Goal: Task Accomplishment & Management: Manage account settings

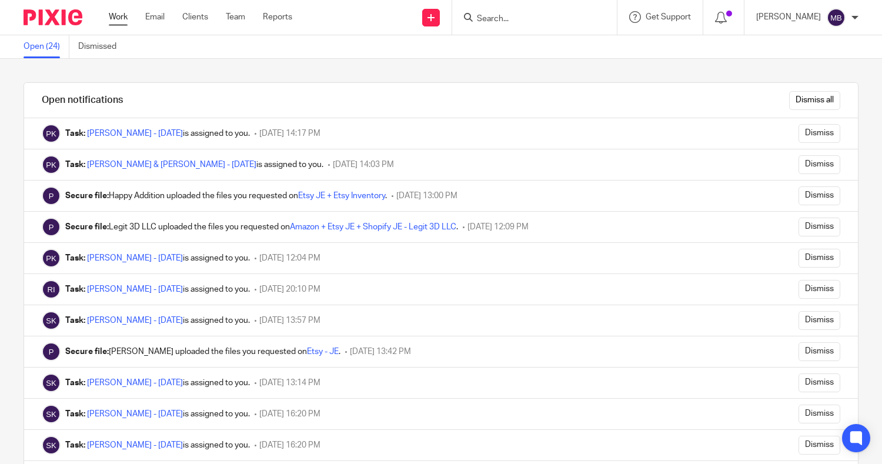
click at [122, 16] on link "Work" at bounding box center [118, 17] width 19 height 12
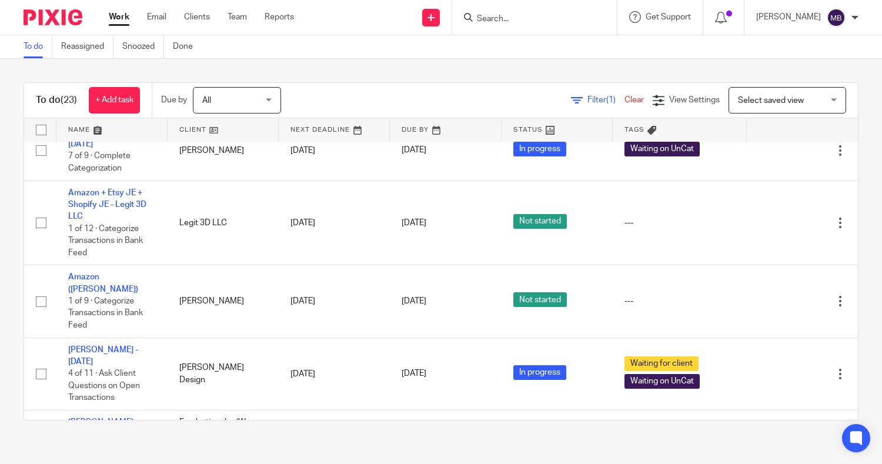
scroll to position [1232, 0]
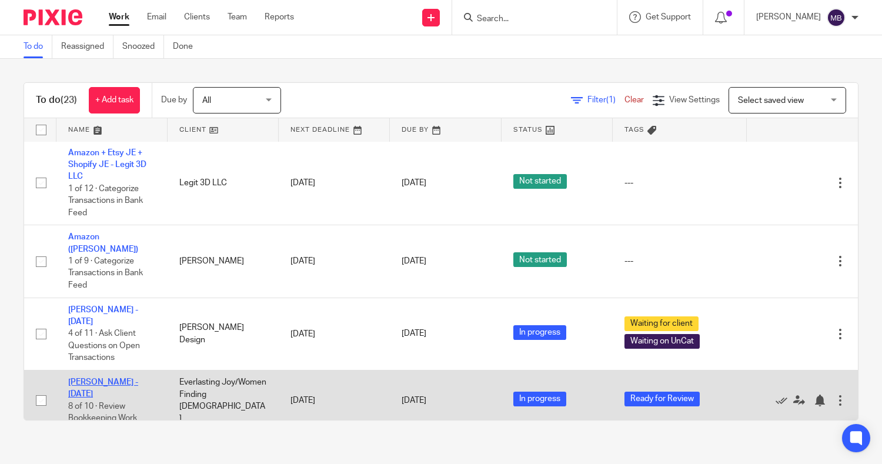
click at [91, 378] on link "[PERSON_NAME] - [DATE]" at bounding box center [103, 388] width 70 height 20
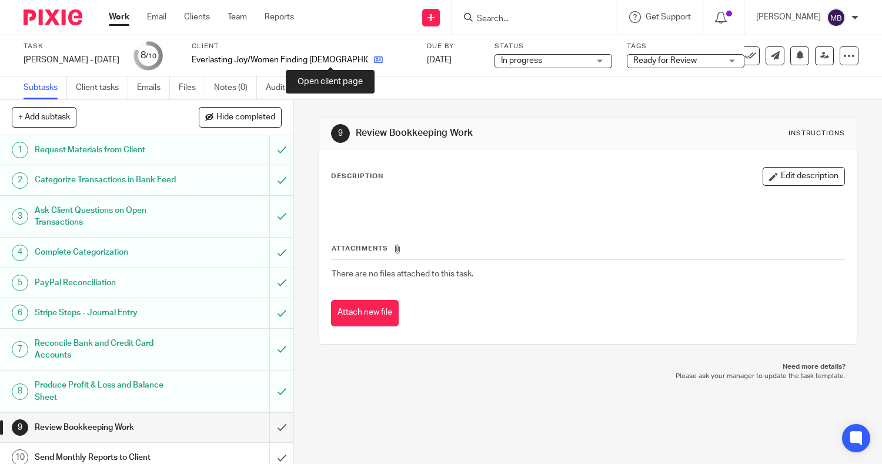
click at [374, 62] on icon at bounding box center [378, 59] width 9 height 9
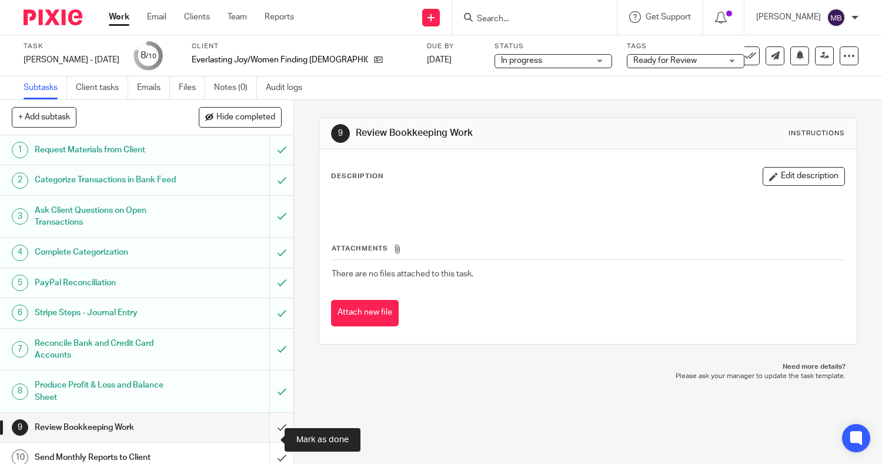
click at [267, 439] on input "submit" at bounding box center [147, 427] width 294 height 29
click at [634, 59] on span "Ready for Review" at bounding box center [666, 60] width 64 height 8
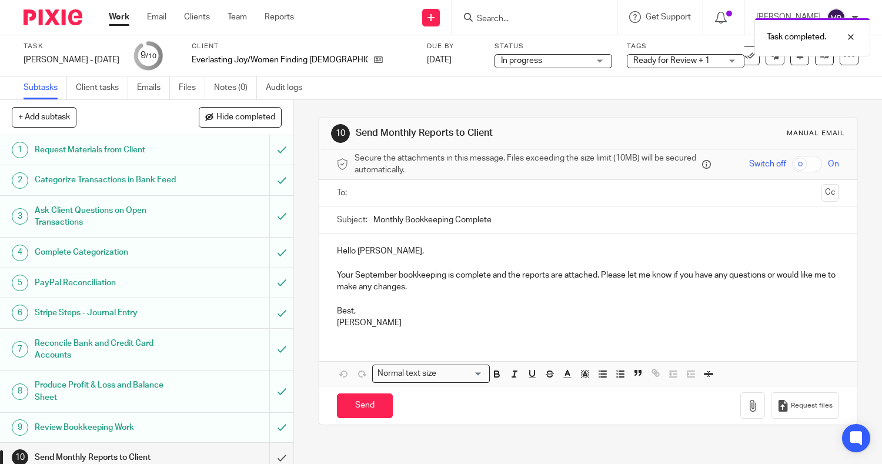
click at [698, 104] on div "10 Send Monthly Reports to Client Manual email Secure the attachments in this m…" at bounding box center [588, 271] width 539 height 343
click at [667, 64] on div "Ready for Review + 1" at bounding box center [686, 61] width 118 height 14
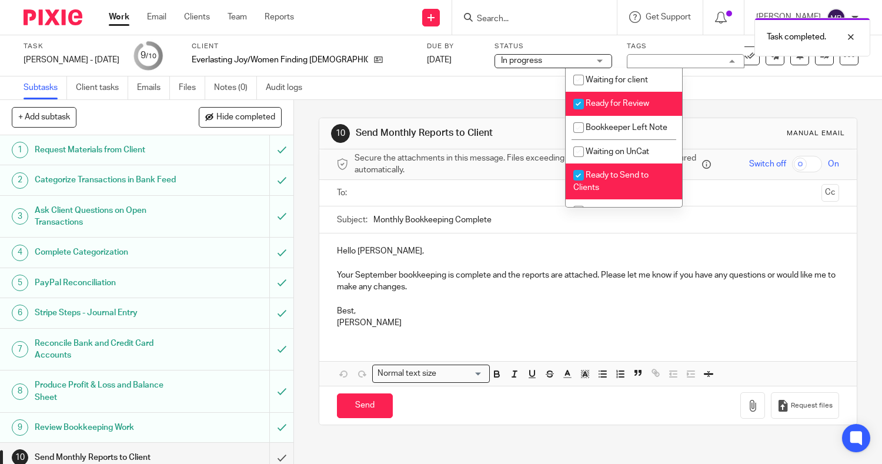
click at [576, 102] on input "checkbox" at bounding box center [579, 104] width 22 height 22
checkbox input "false"
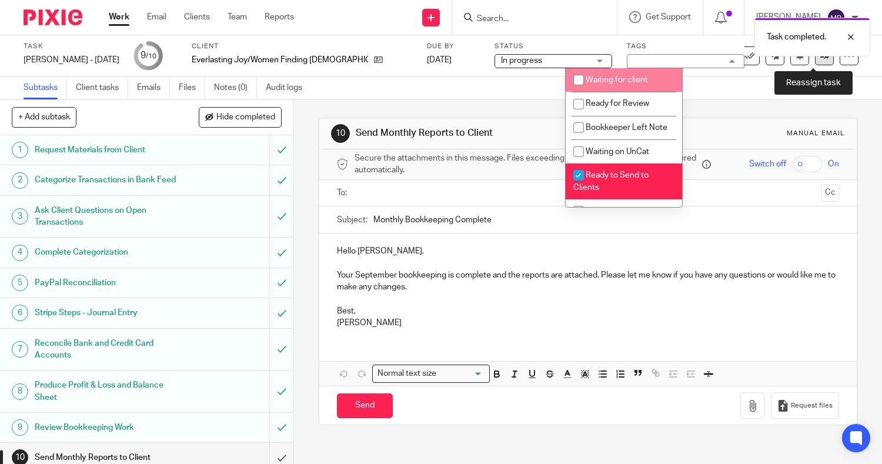
click at [815, 62] on link at bounding box center [824, 55] width 19 height 19
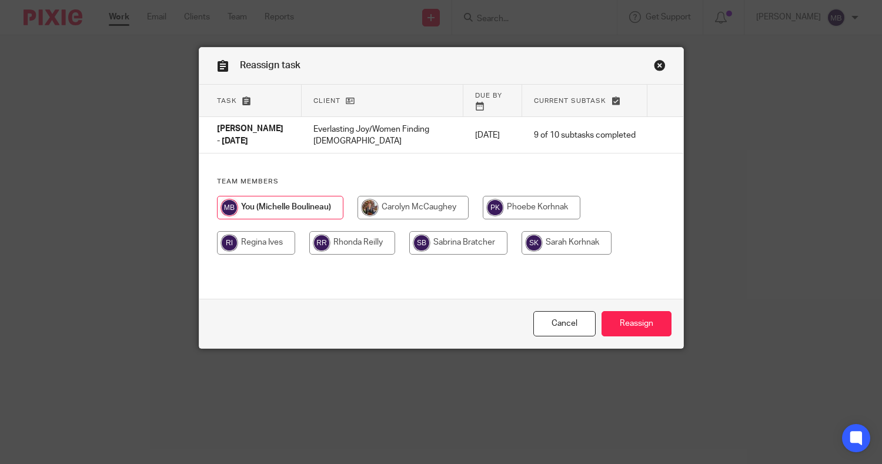
click at [505, 196] on input "radio" at bounding box center [532, 208] width 98 height 24
radio input "true"
click at [619, 323] on input "Reassign" at bounding box center [637, 323] width 70 height 25
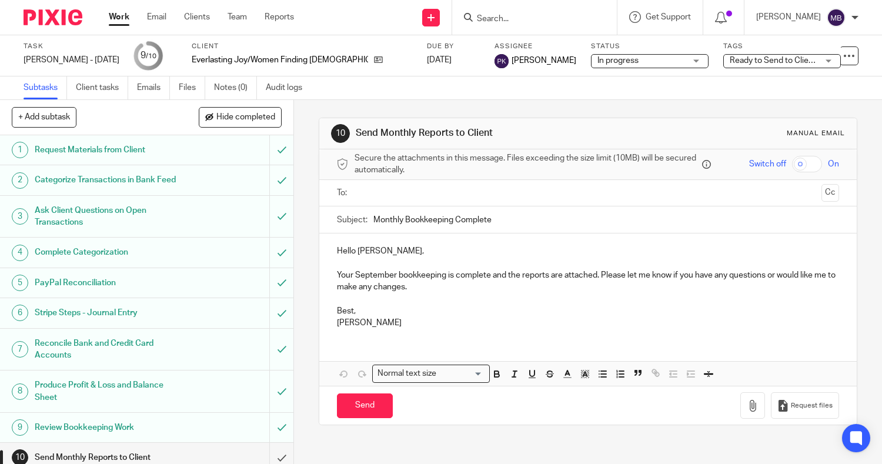
click at [487, 24] on input "Search" at bounding box center [529, 19] width 106 height 11
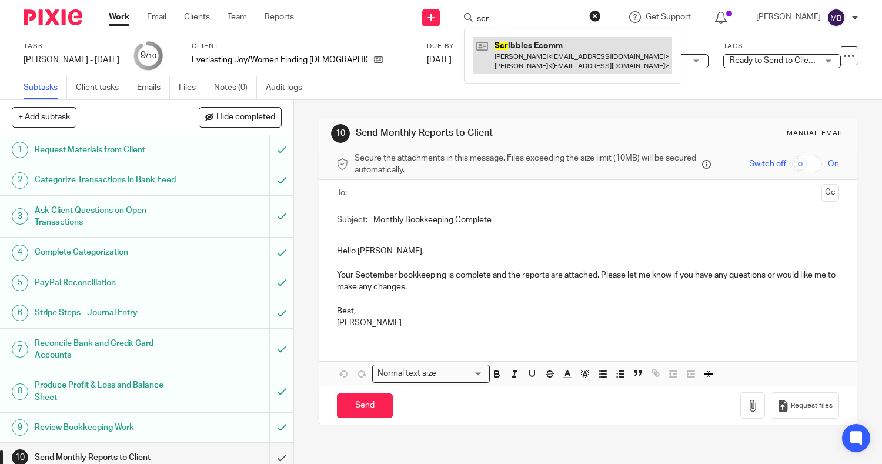
type input "scr"
click at [506, 63] on link at bounding box center [573, 55] width 199 height 36
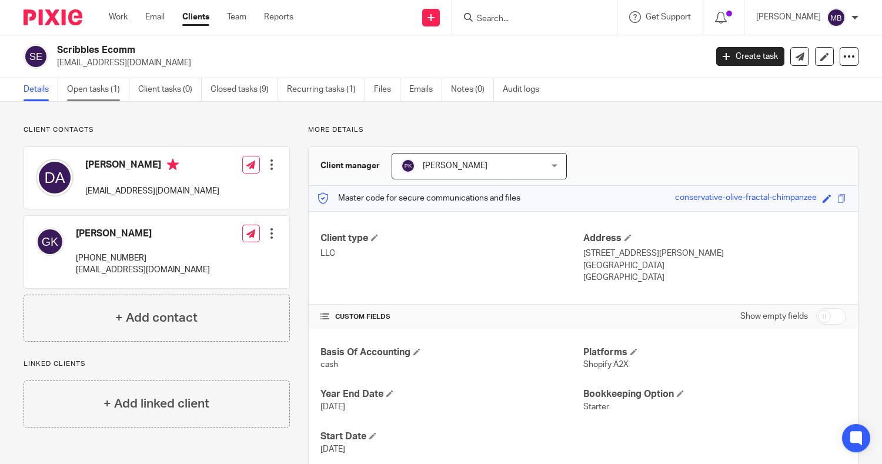
click at [90, 92] on link "Open tasks (1)" at bounding box center [98, 89] width 62 height 23
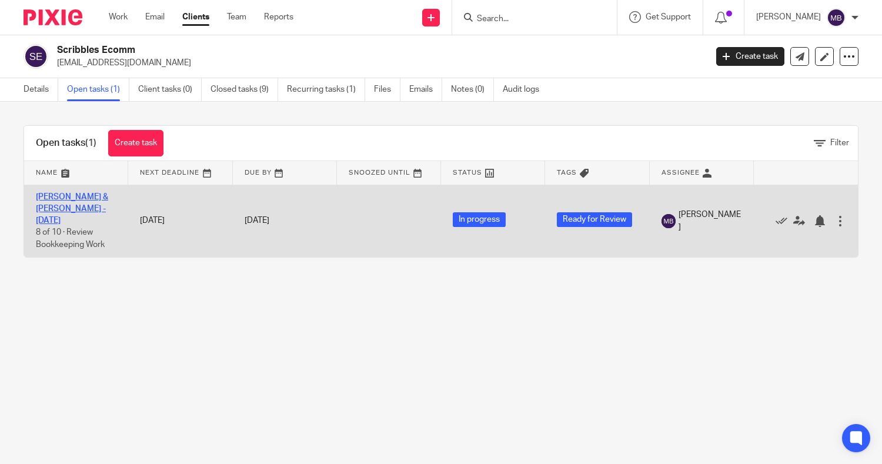
click at [69, 198] on link "David & Gene - Sept 2025" at bounding box center [72, 209] width 72 height 32
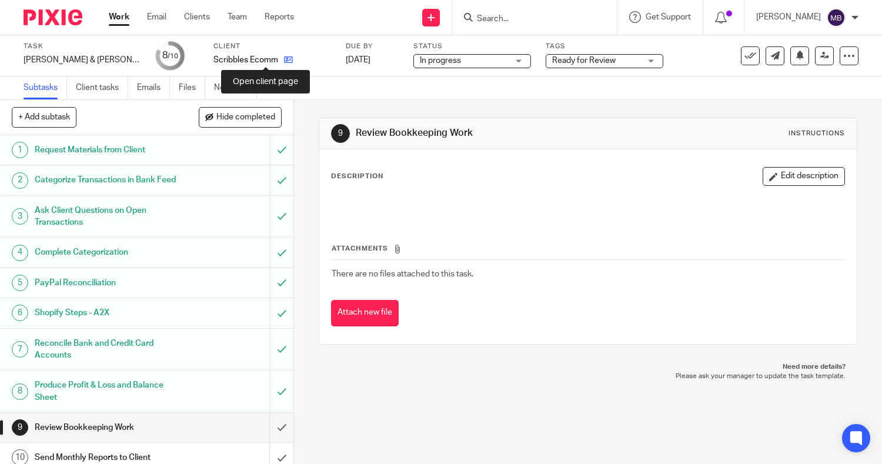
click at [284, 59] on icon at bounding box center [288, 59] width 9 height 9
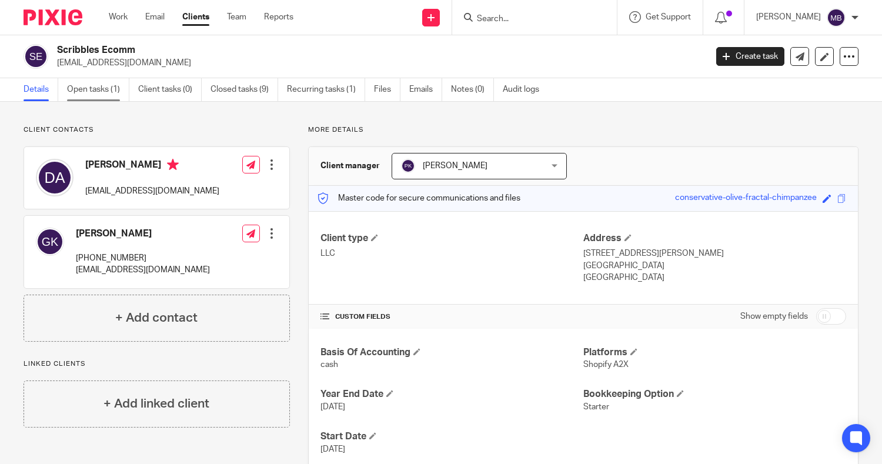
click at [84, 89] on link "Open tasks (1)" at bounding box center [98, 89] width 62 height 23
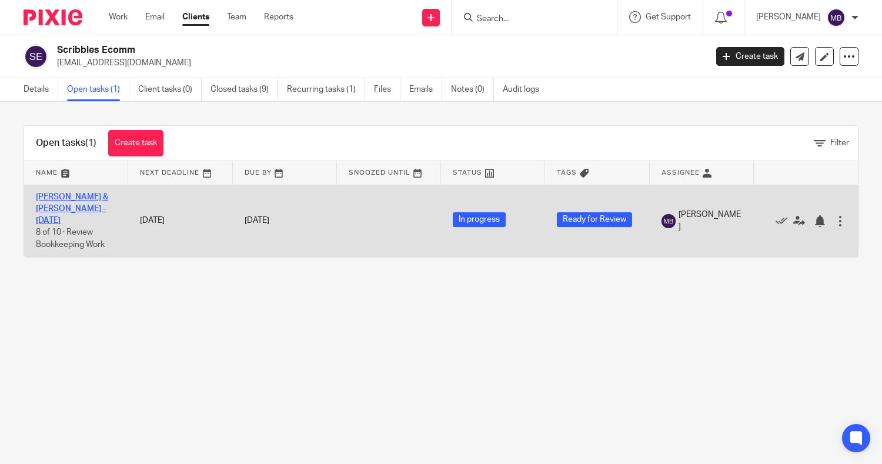
click at [73, 196] on link "[PERSON_NAME] & [PERSON_NAME] - [DATE]" at bounding box center [72, 209] width 72 height 32
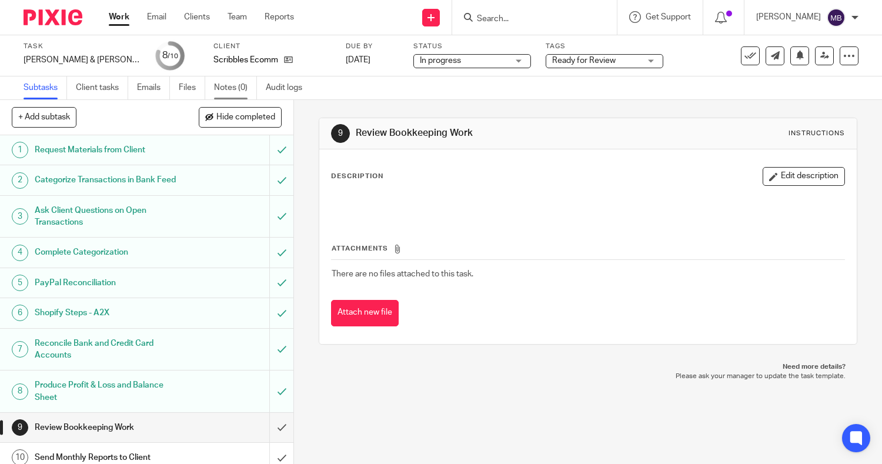
click at [239, 90] on link "Notes (0)" at bounding box center [235, 87] width 43 height 23
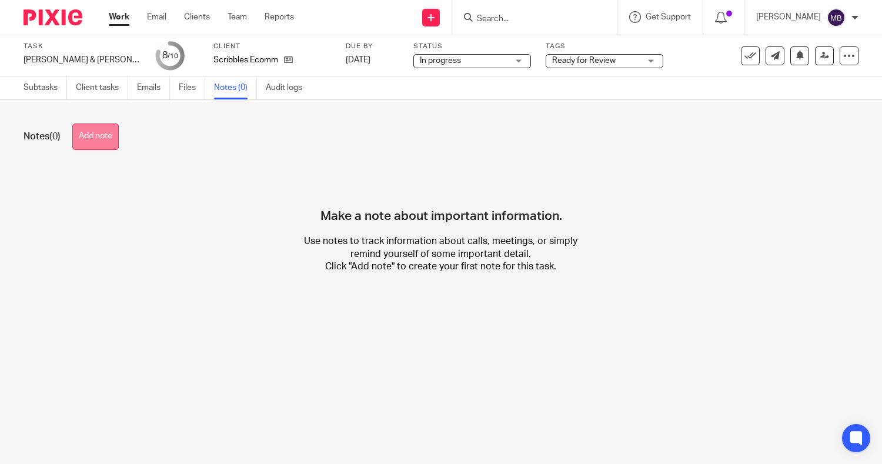
click at [101, 139] on button "Add note" at bounding box center [95, 137] width 46 height 26
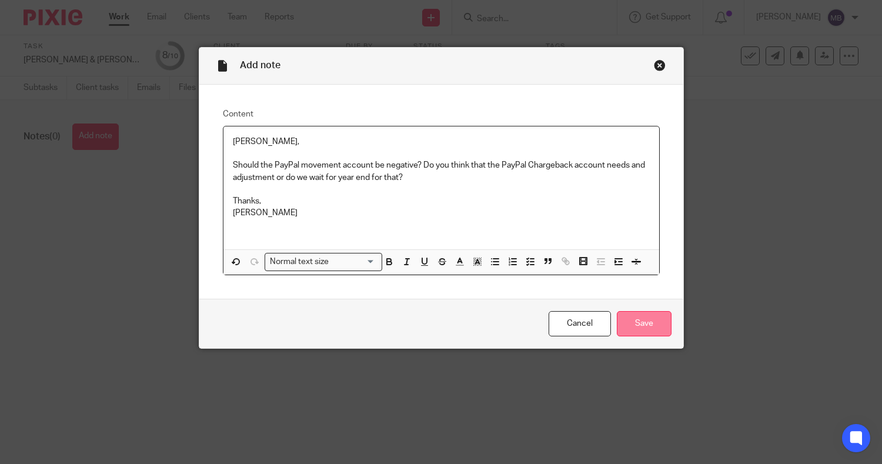
click at [622, 328] on input "Save" at bounding box center [644, 323] width 55 height 25
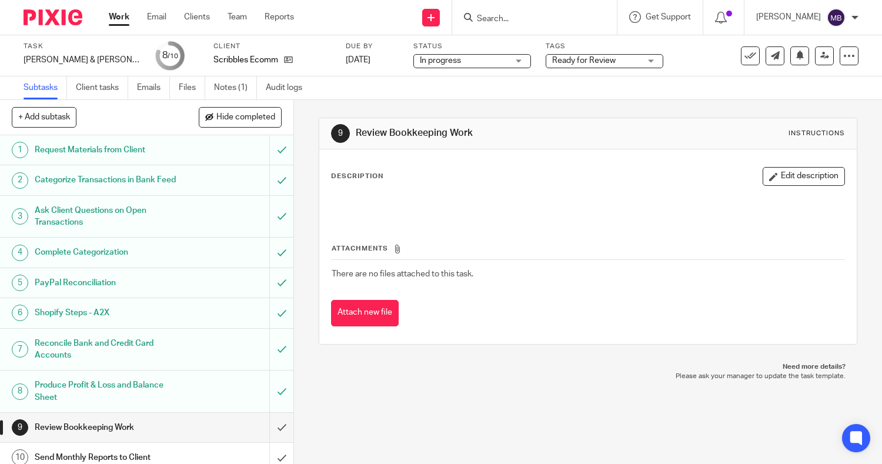
scroll to position [21, 0]
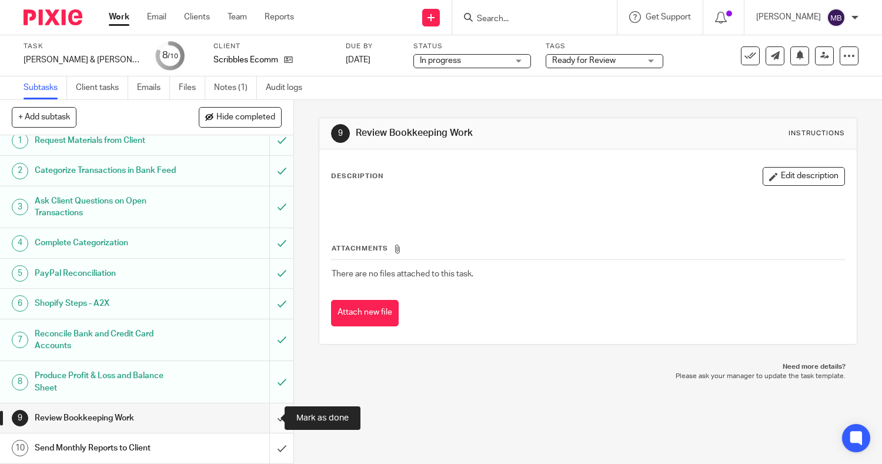
click at [262, 419] on input "submit" at bounding box center [147, 418] width 294 height 29
click at [608, 55] on span "Ready for Review" at bounding box center [596, 61] width 88 height 12
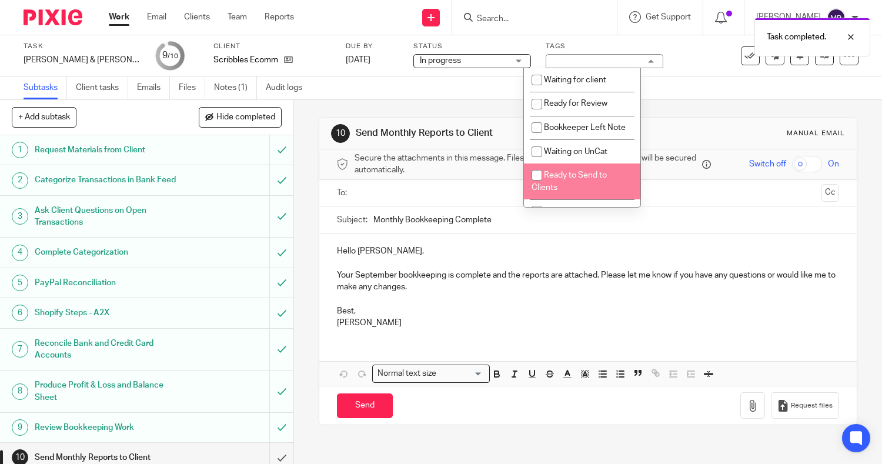
click at [605, 188] on span "Ready to Send to Clients" at bounding box center [569, 181] width 75 height 21
checkbox input "true"
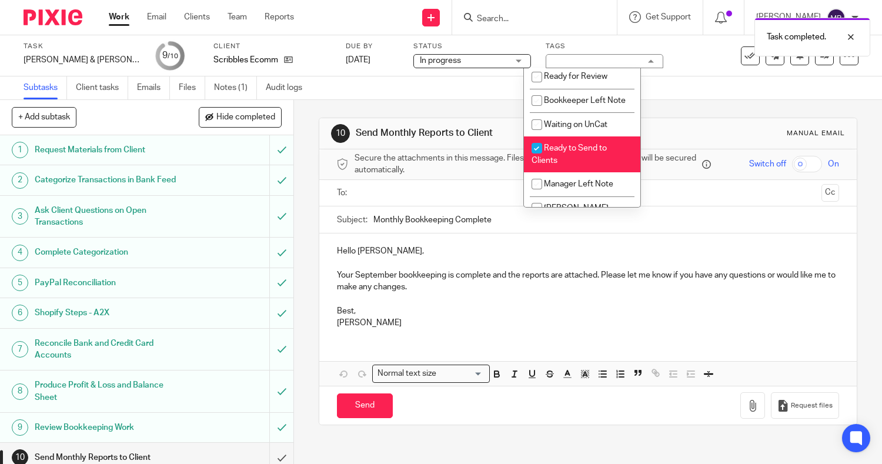
scroll to position [29, 0]
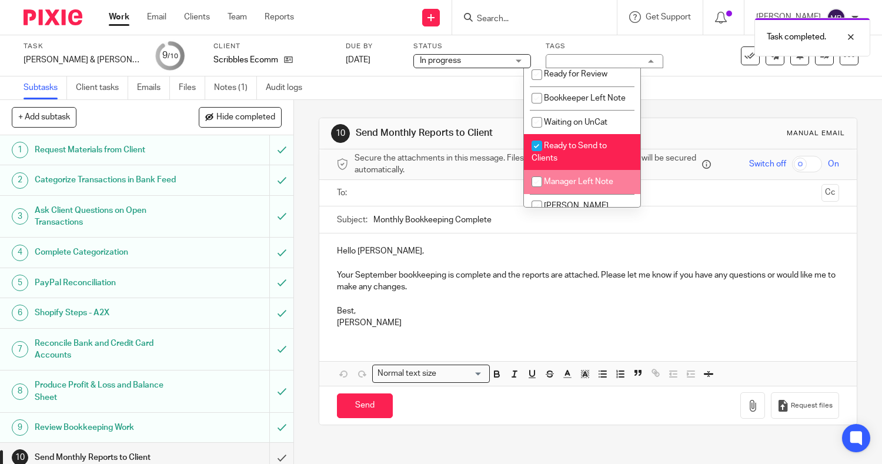
click at [607, 186] on span "Manager Left Note" at bounding box center [578, 182] width 69 height 8
checkbox input "true"
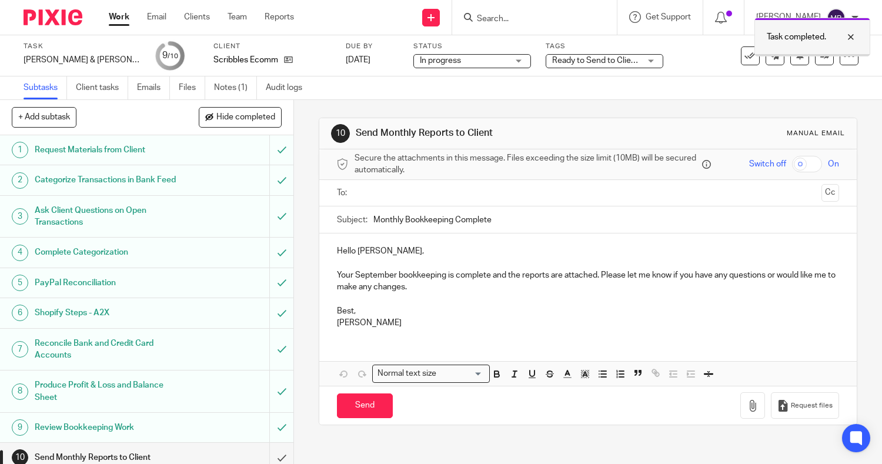
click at [850, 38] on div at bounding box center [843, 37] width 32 height 14
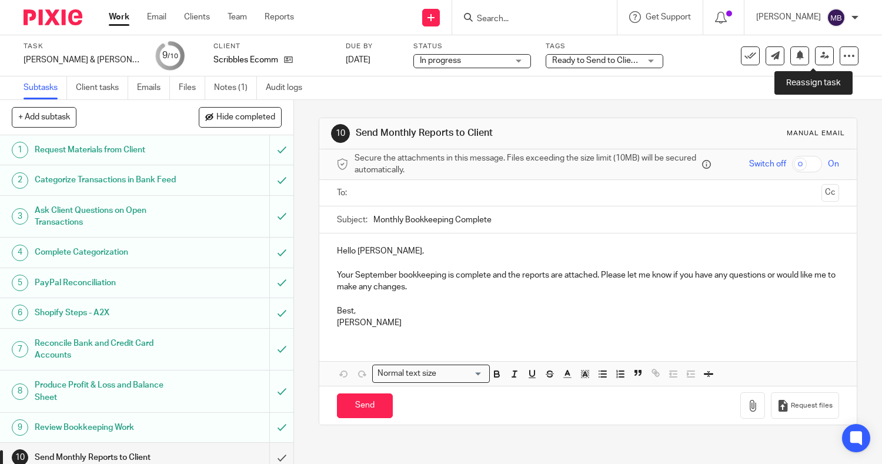
click at [822, 52] on link at bounding box center [824, 55] width 19 height 19
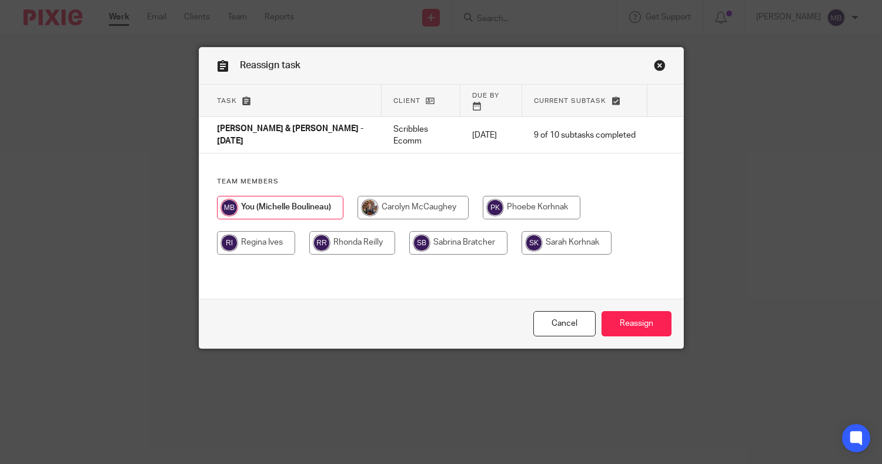
click at [562, 231] on input "radio" at bounding box center [567, 243] width 90 height 24
radio input "true"
click at [654, 350] on div "Reassign task Task Client Due by Current subtask David & Gene - Sept 2025 Scrib…" at bounding box center [441, 232] width 882 height 464
click at [624, 319] on input "Reassign" at bounding box center [637, 323] width 70 height 25
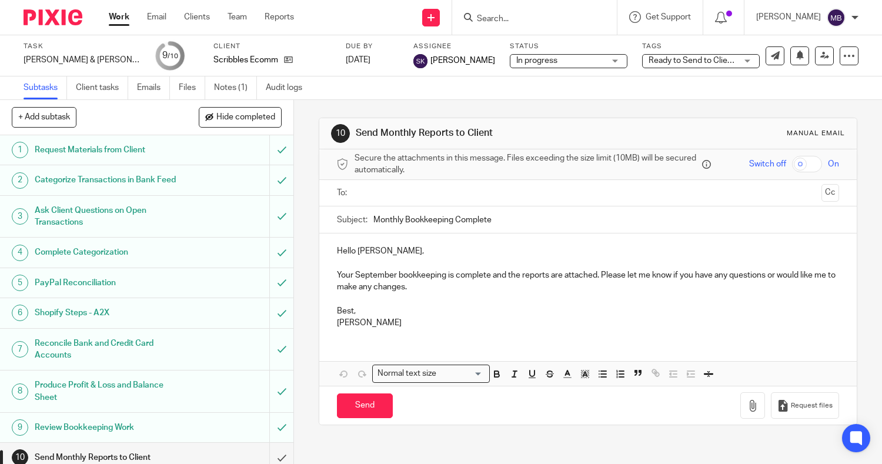
click at [116, 21] on link "Work" at bounding box center [119, 17] width 21 height 12
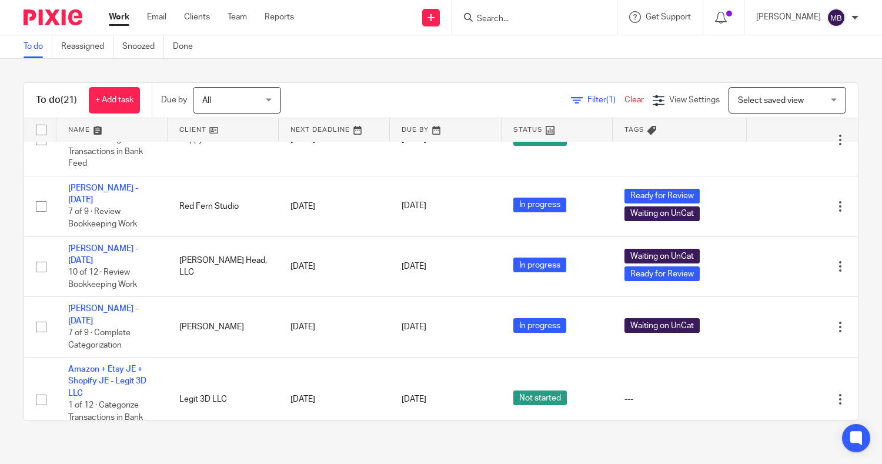
scroll to position [860, 0]
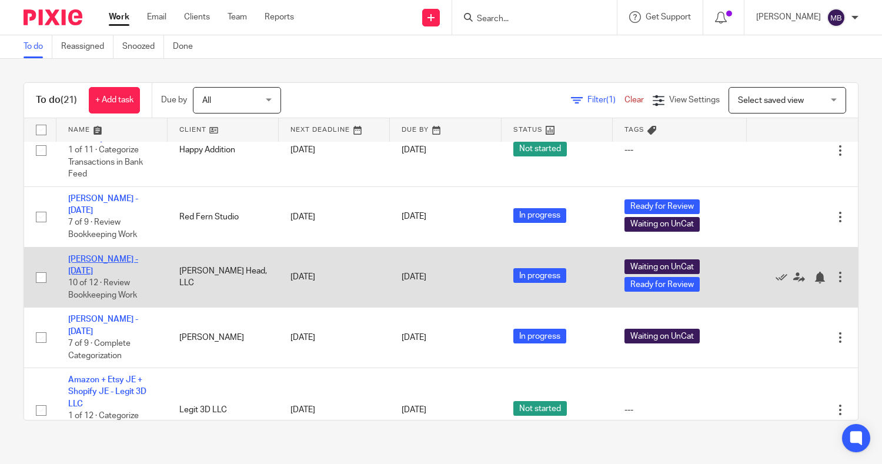
click at [85, 255] on link "[PERSON_NAME] - [DATE]" at bounding box center [103, 265] width 70 height 20
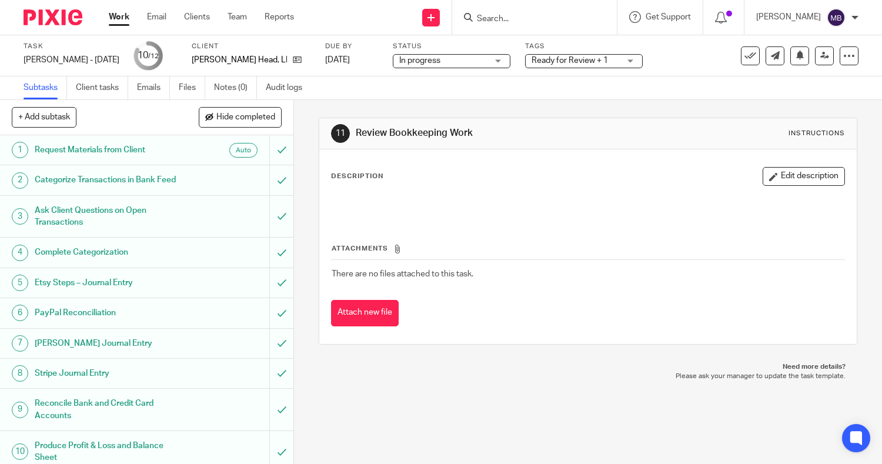
scroll to position [82, 0]
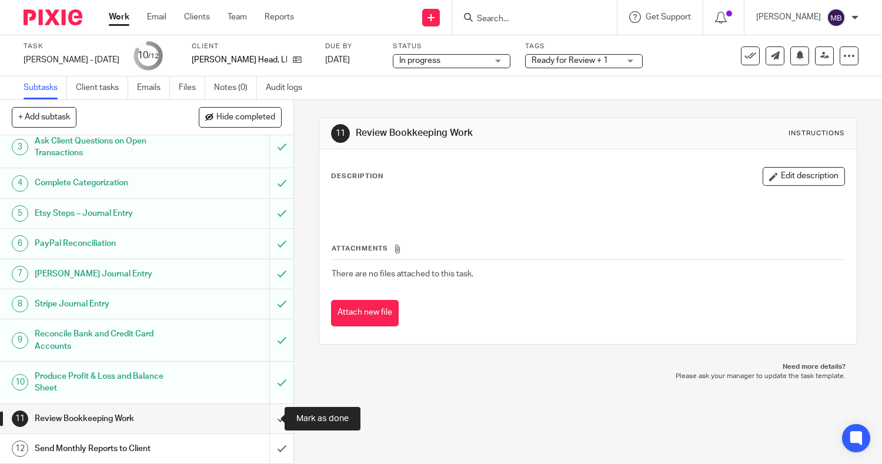
click at [262, 417] on input "submit" at bounding box center [147, 418] width 294 height 29
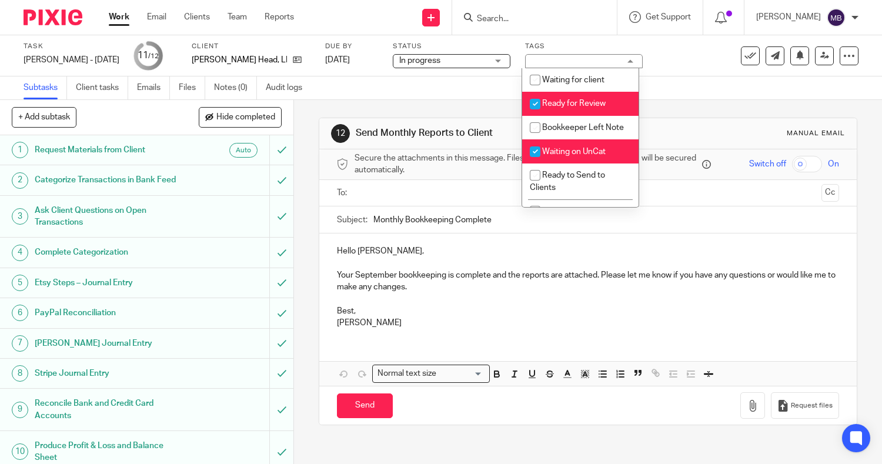
click at [589, 99] on li "Ready for Review" at bounding box center [580, 104] width 116 height 24
checkbox input "false"
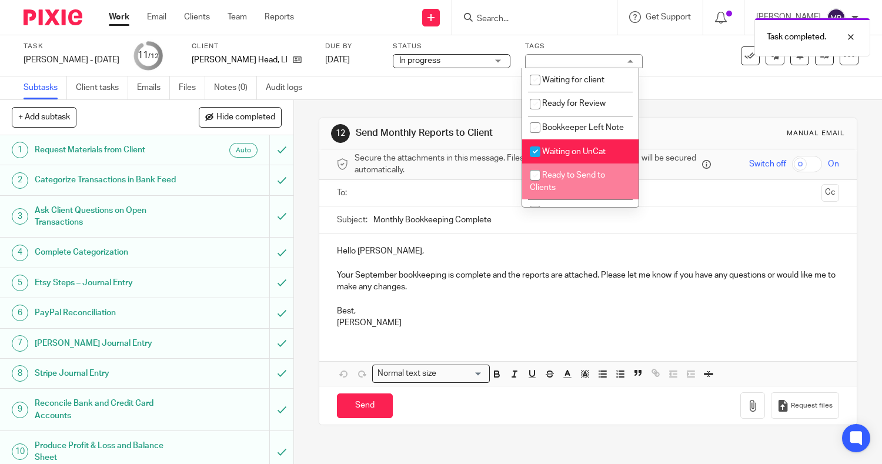
click at [571, 191] on li "Ready to Send to Clients" at bounding box center [580, 182] width 116 height 36
checkbox input "true"
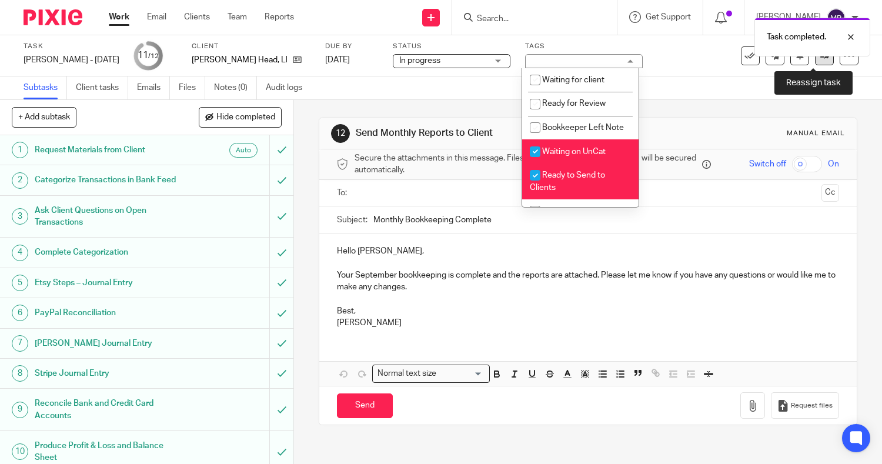
click at [815, 61] on link at bounding box center [824, 55] width 19 height 19
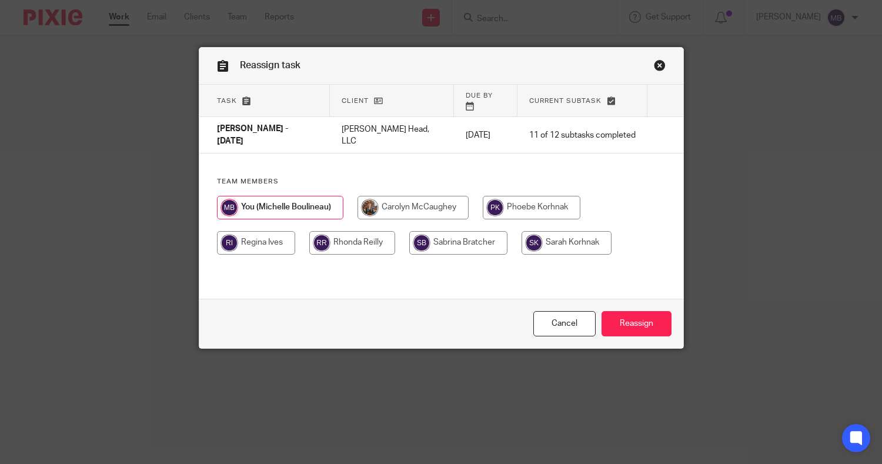
click at [542, 196] on input "radio" at bounding box center [532, 208] width 98 height 24
radio input "true"
click at [618, 326] on input "Reassign" at bounding box center [637, 323] width 70 height 25
